Goal: Use online tool/utility: Utilize a website feature to perform a specific function

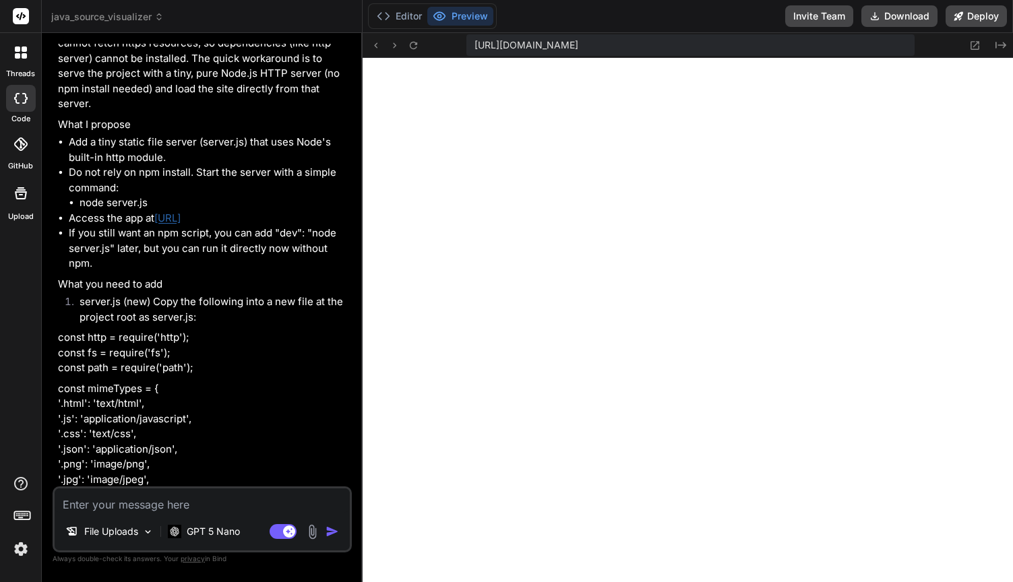
scroll to position [2990, 0]
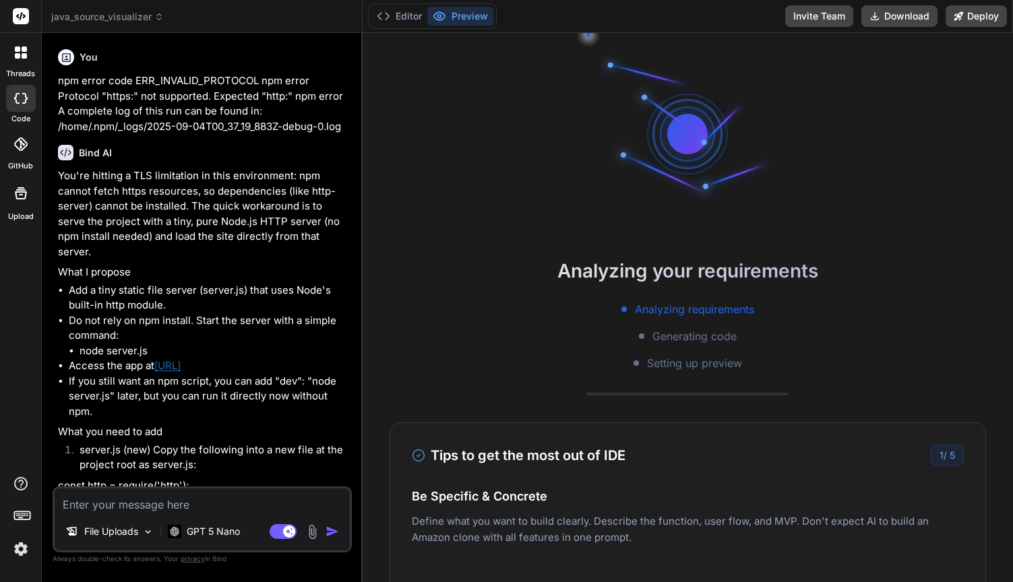
type textarea "x"
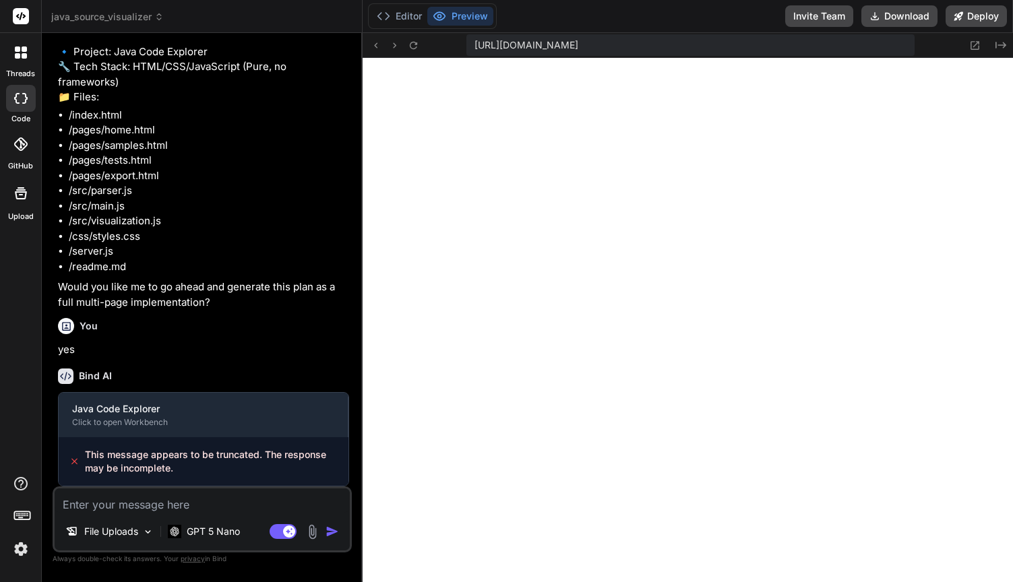
scroll to position [64, 0]
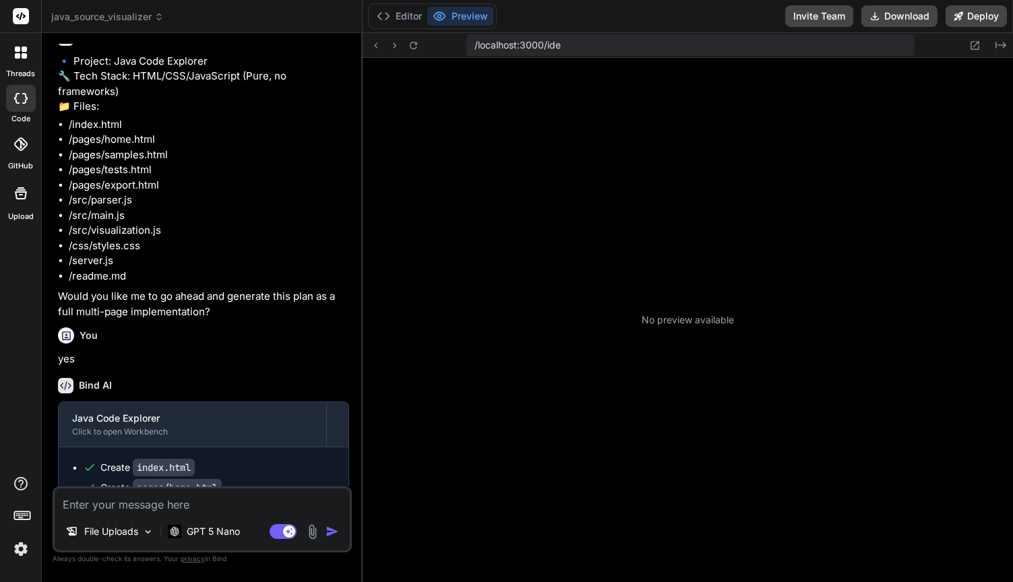
scroll to position [64, 0]
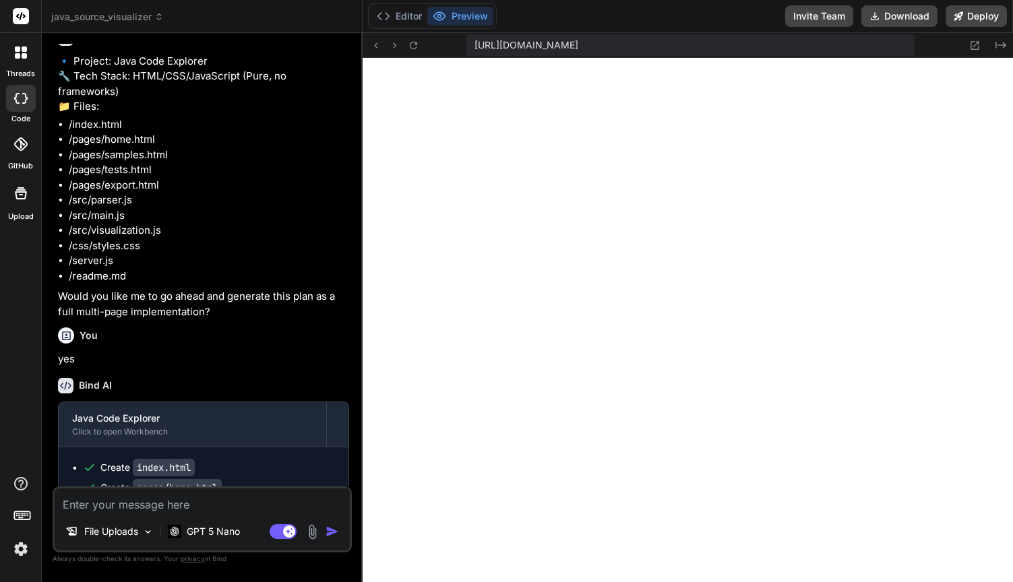
type textarea "x"
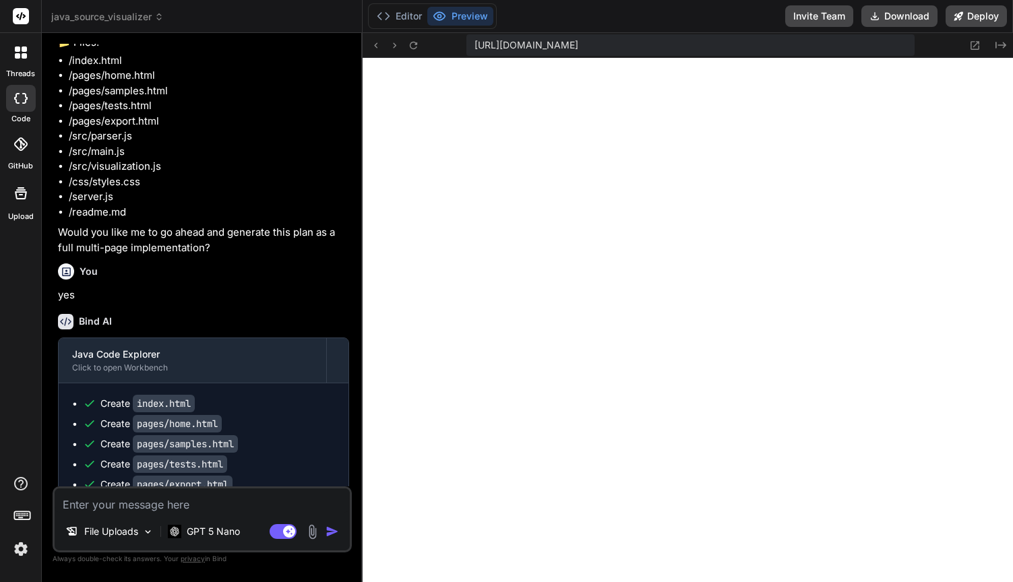
scroll to position [2385, 0]
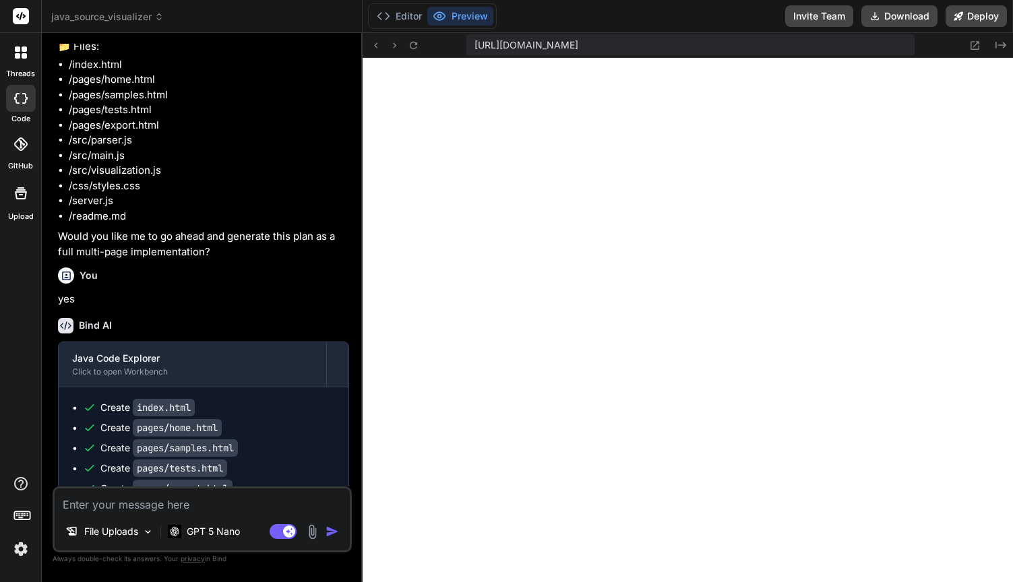
click at [131, 148] on li "/src/parser.js" at bounding box center [209, 141] width 280 height 16
click at [90, 209] on li "/server.js" at bounding box center [209, 201] width 280 height 16
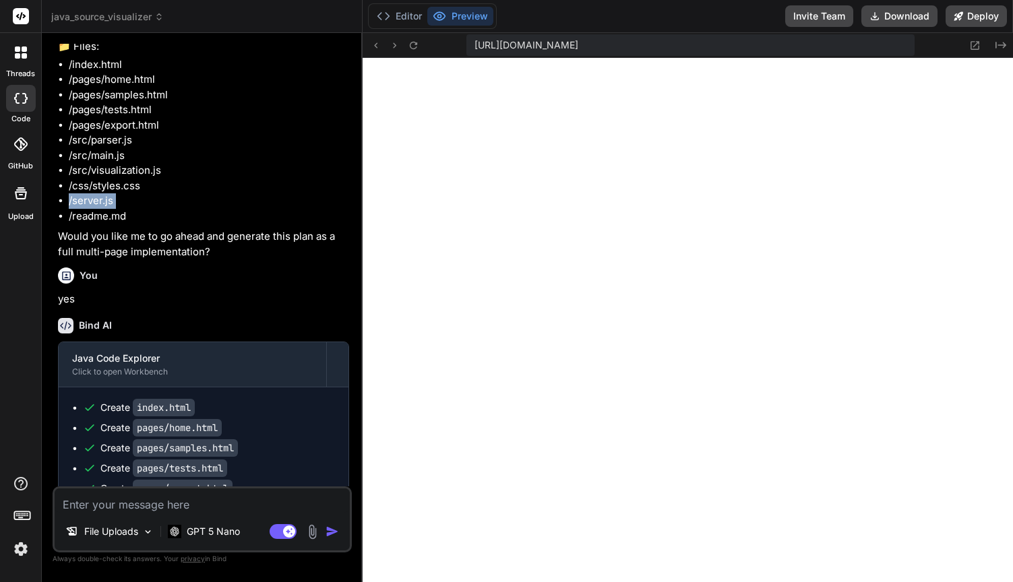
click at [90, 209] on li "/server.js" at bounding box center [209, 201] width 280 height 16
click at [94, 224] on li "/readme.md" at bounding box center [209, 217] width 280 height 16
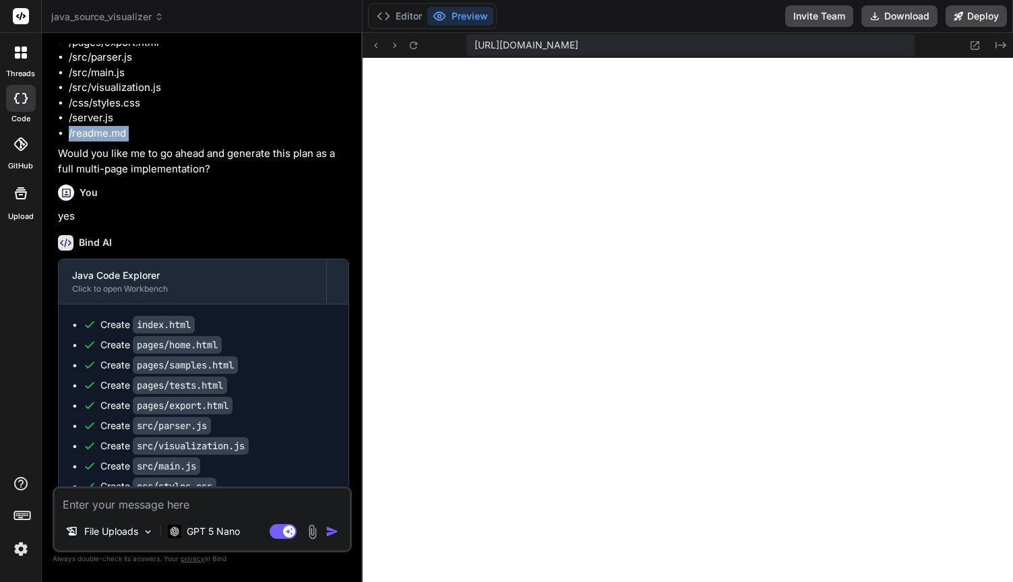
scroll to position [2421, 0]
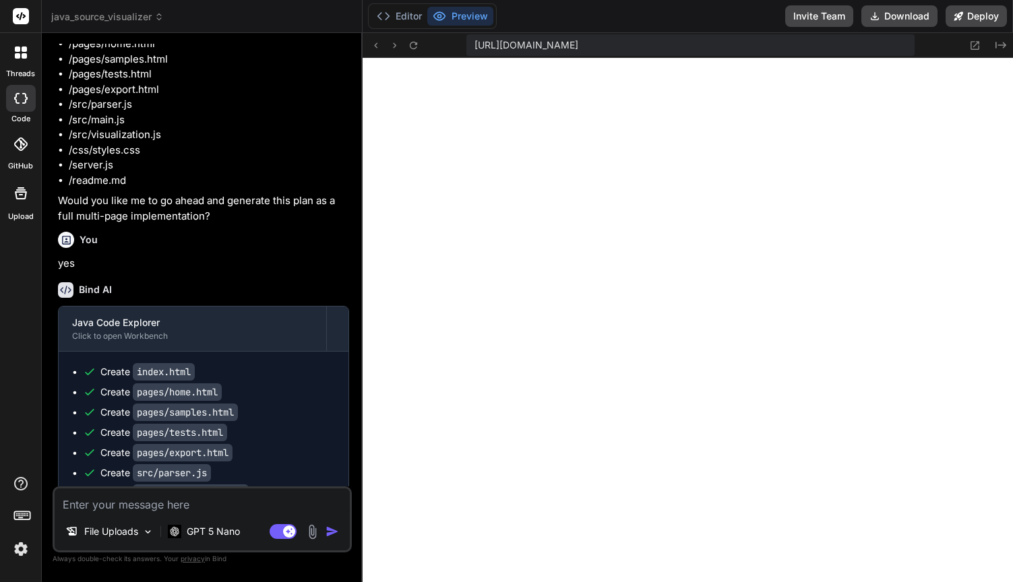
click at [91, 52] on li "/pages/home.html" at bounding box center [209, 44] width 280 height 16
click at [115, 67] on li "/pages/samples.html" at bounding box center [209, 60] width 280 height 16
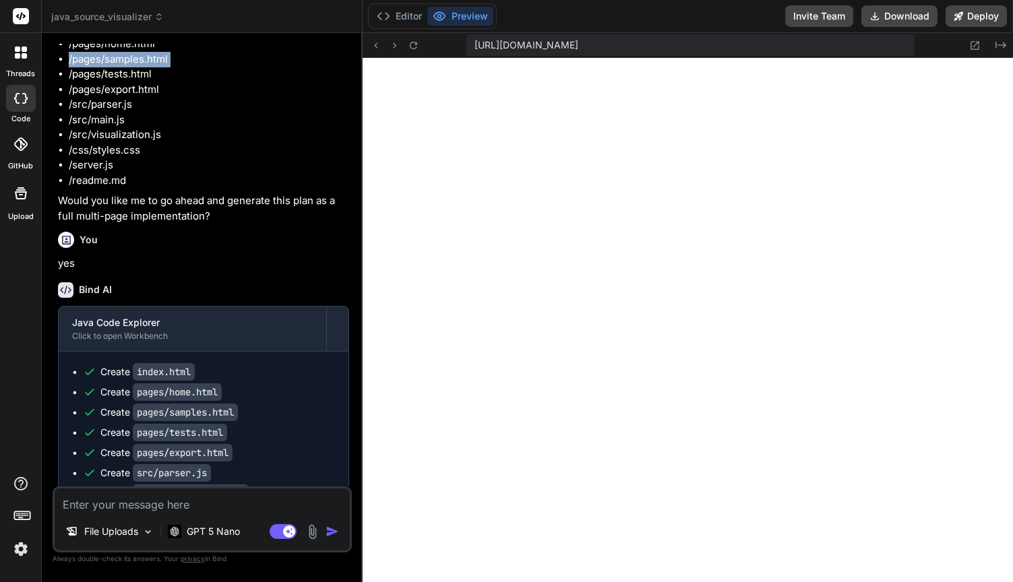
click at [115, 67] on li "/pages/samples.html" at bounding box center [209, 60] width 280 height 16
click at [121, 98] on li "/pages/export.html" at bounding box center [209, 90] width 280 height 16
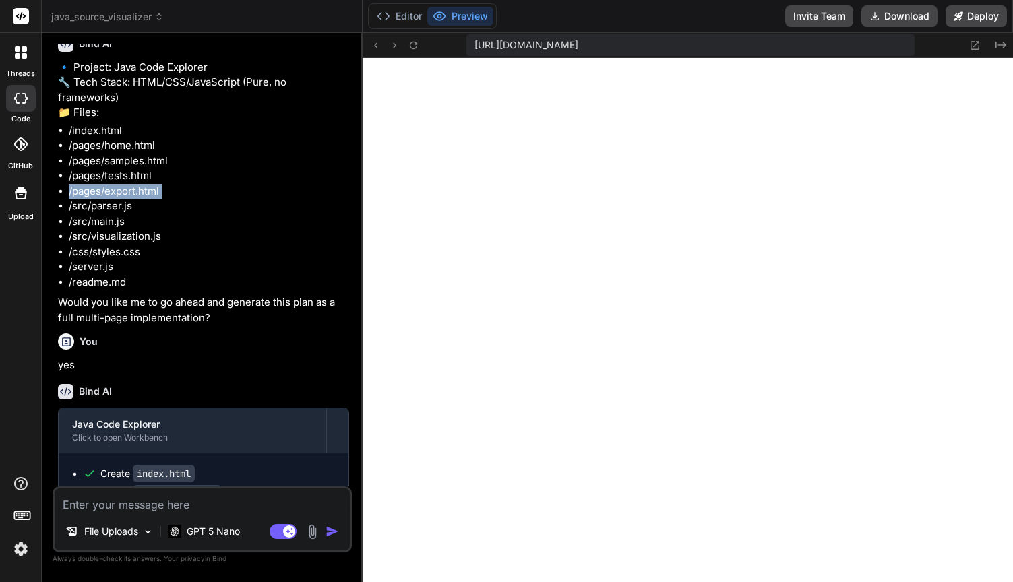
scroll to position [2319, 0]
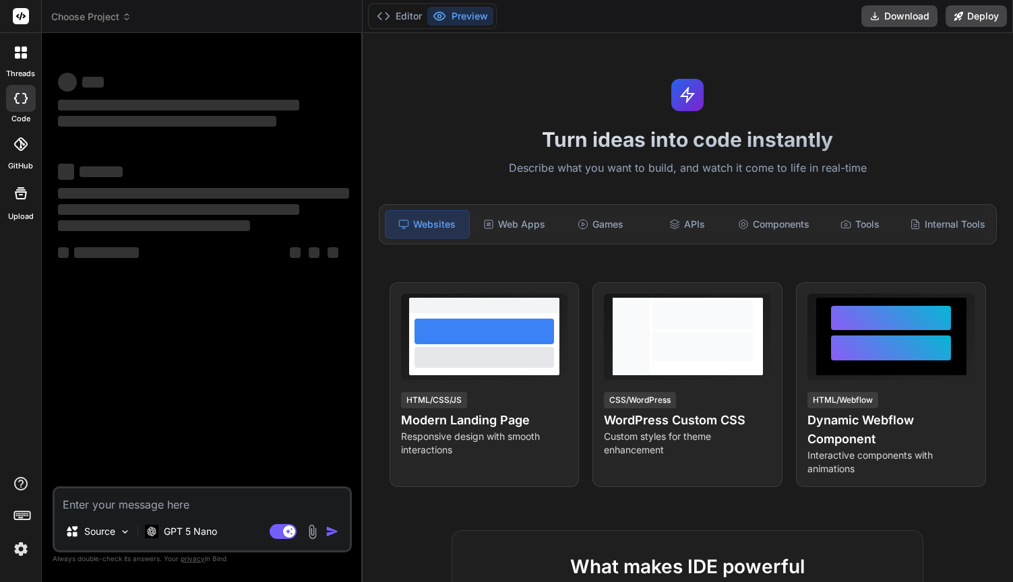
click at [444, 104] on div "Turn ideas into code instantly Describe what you want to build, and watch it co…" at bounding box center [688, 307] width 650 height 549
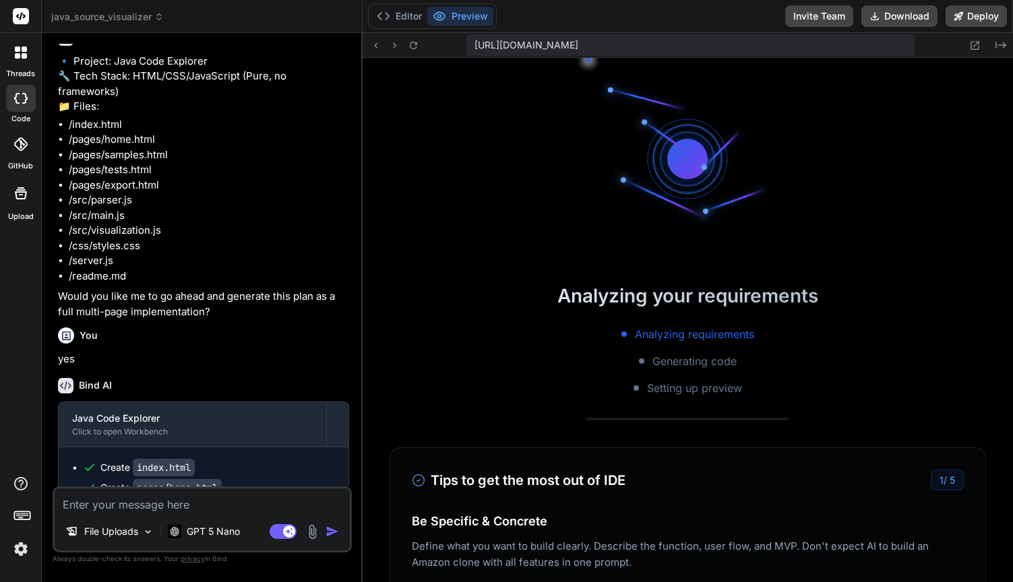
scroll to position [64, 0]
type textarea "x"
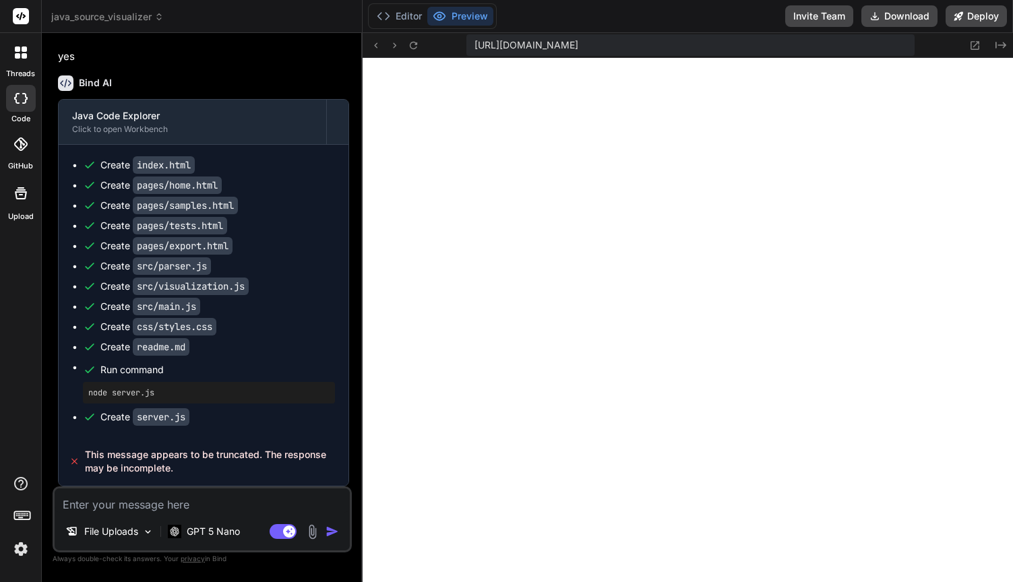
scroll to position [2750, 0]
click at [304, 90] on div "Bind AI" at bounding box center [203, 83] width 291 height 16
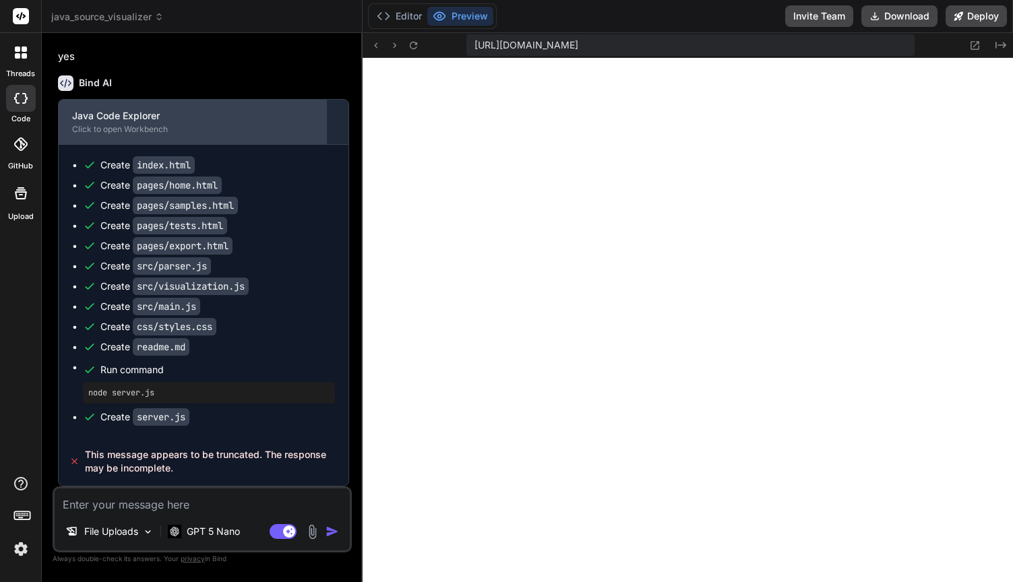
click at [288, 125] on div "Click to open Workbench" at bounding box center [192, 129] width 241 height 11
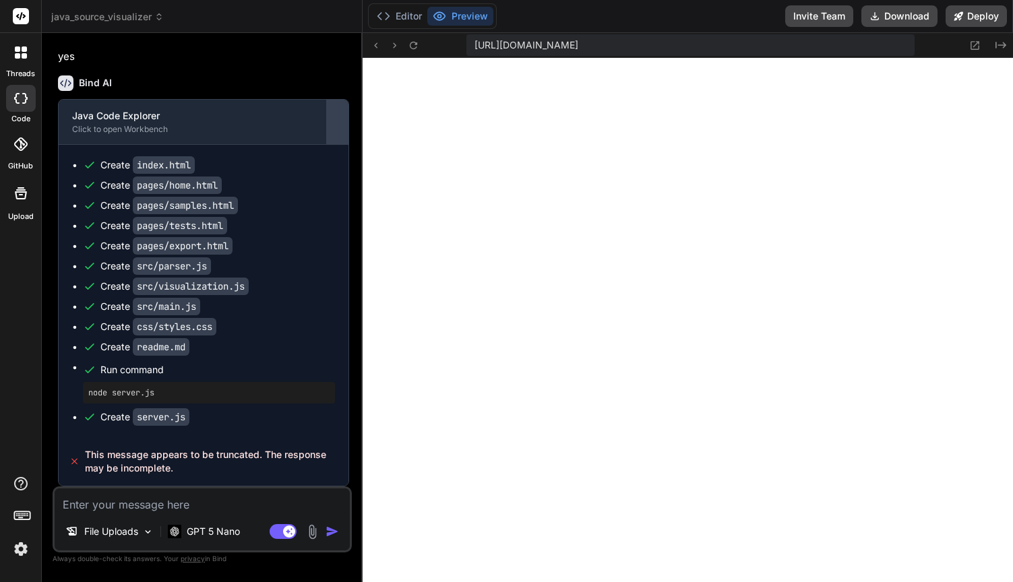
click at [336, 127] on div at bounding box center [338, 122] width 22 height 22
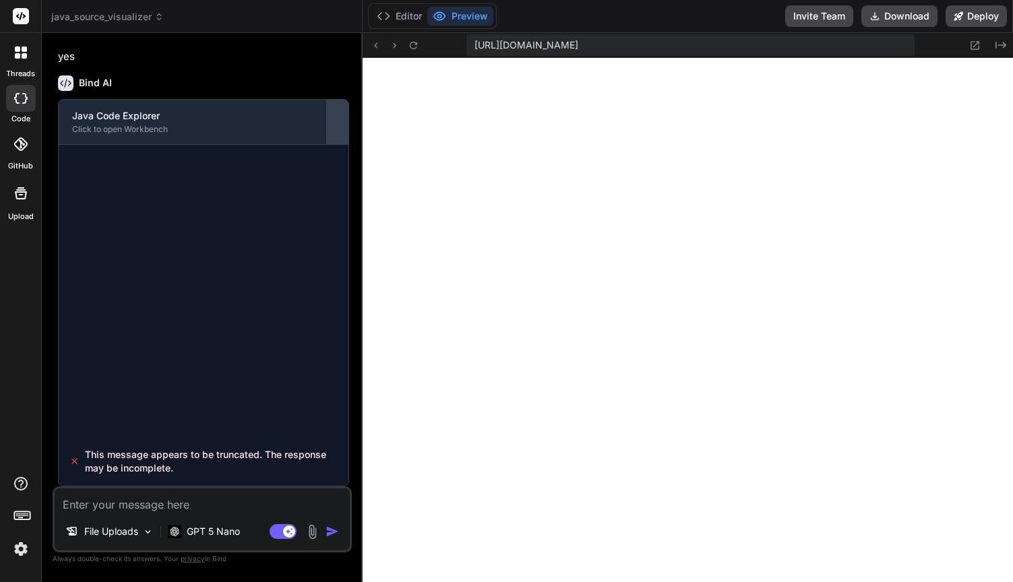
scroll to position [2457, 0]
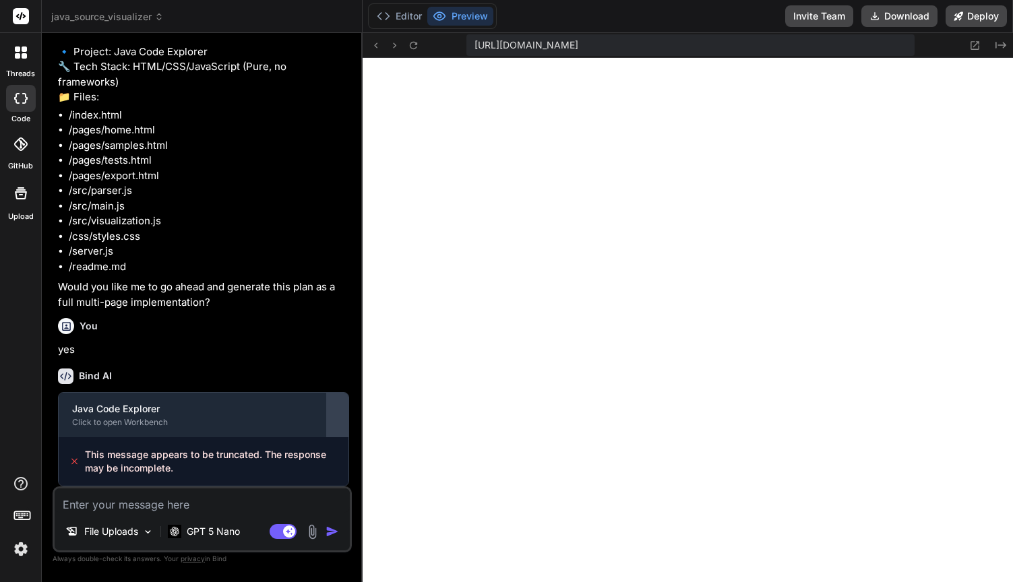
click at [334, 421] on div at bounding box center [338, 415] width 22 height 22
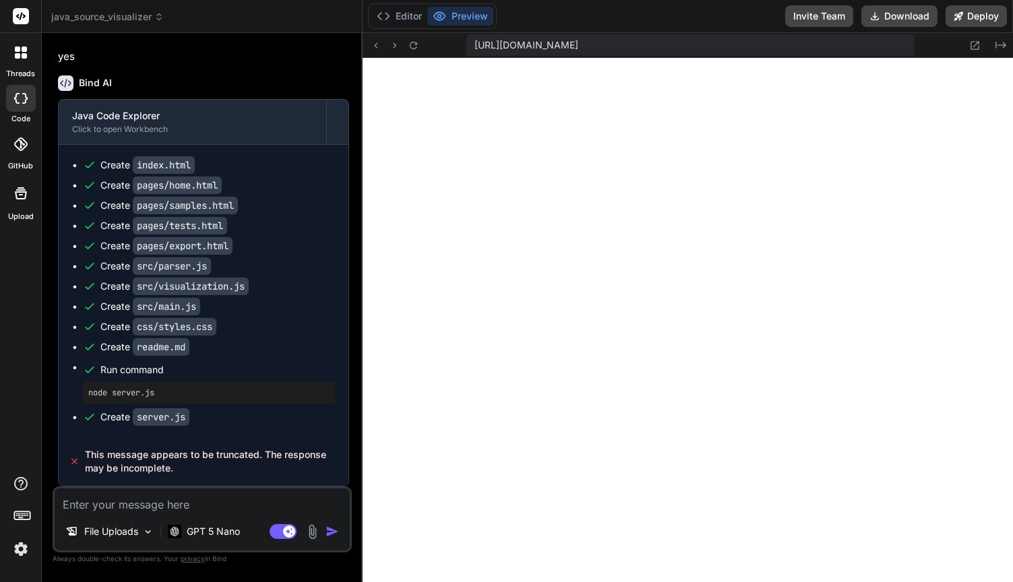
scroll to position [2750, 0]
